Goal: Browse casually

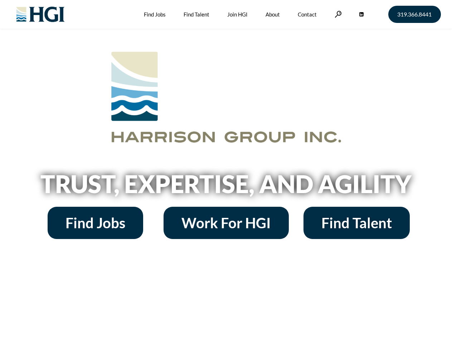
click at [226, 172] on h2 "Trust, Expertise, and Agility" at bounding box center [226, 183] width 408 height 24
click at [337, 14] on link at bounding box center [338, 14] width 7 height 7
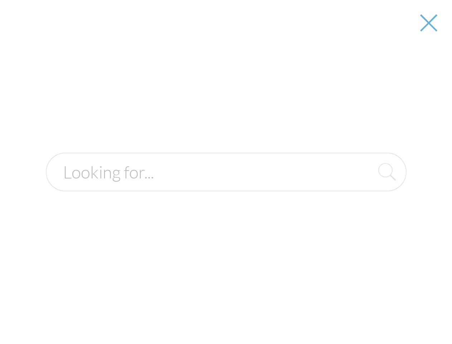
click at [226, 186] on h2 "Trust, Expertise, and Agility" at bounding box center [226, 183] width 408 height 24
